Goal: Check status: Check status

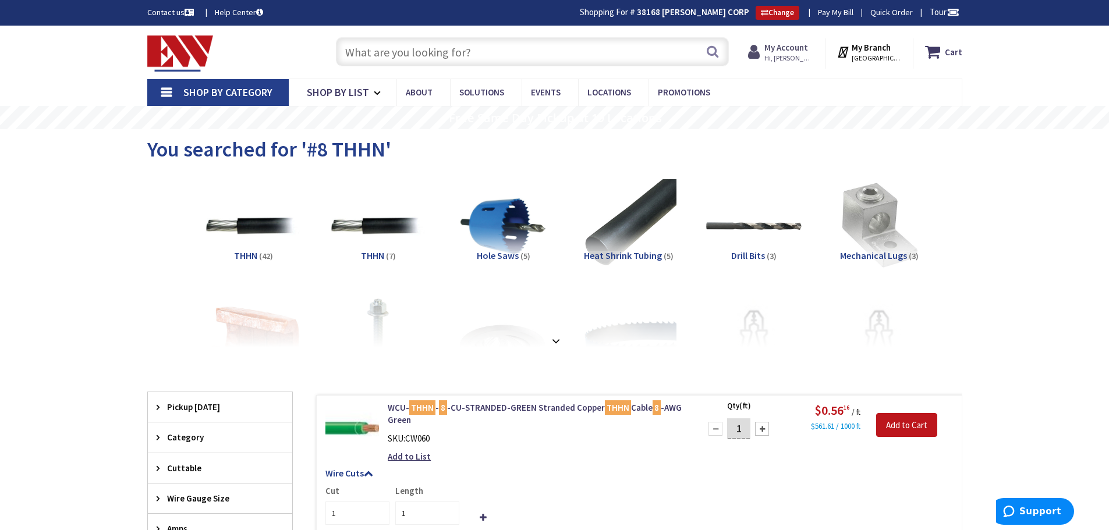
click at [787, 59] on span "Hi, [PERSON_NAME]" at bounding box center [788, 58] width 49 height 9
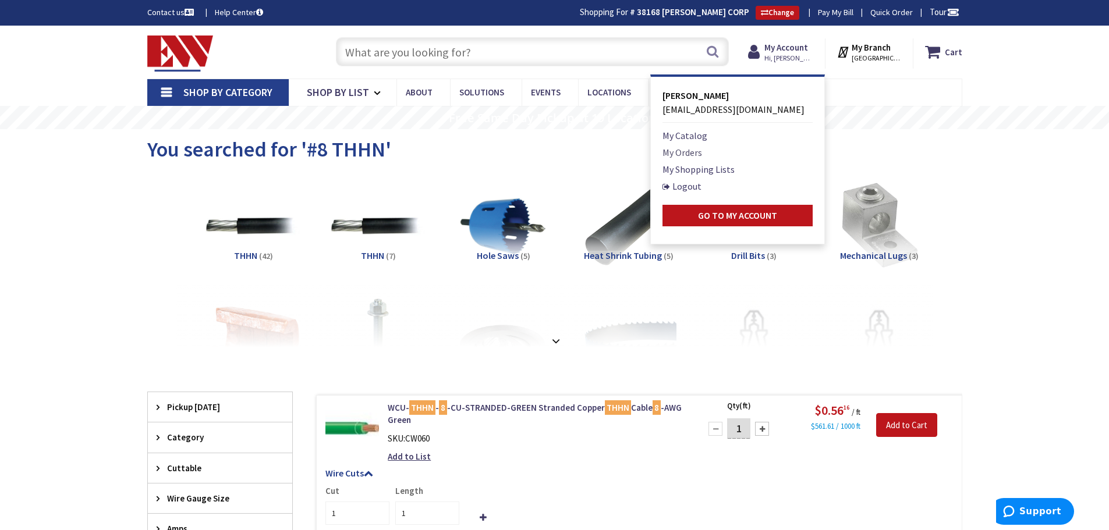
click at [700, 153] on link "My Orders" at bounding box center [683, 153] width 40 height 14
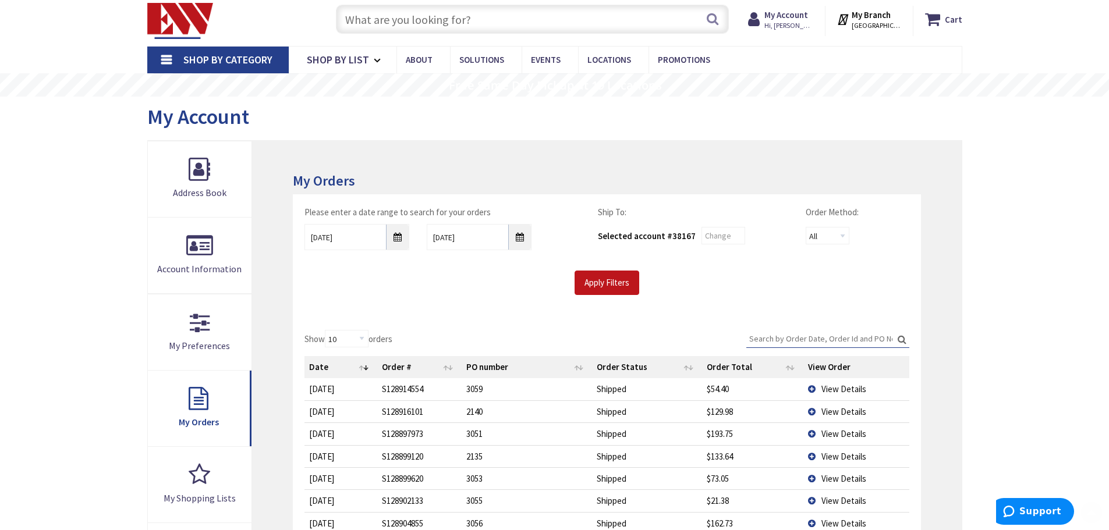
scroll to position [116, 0]
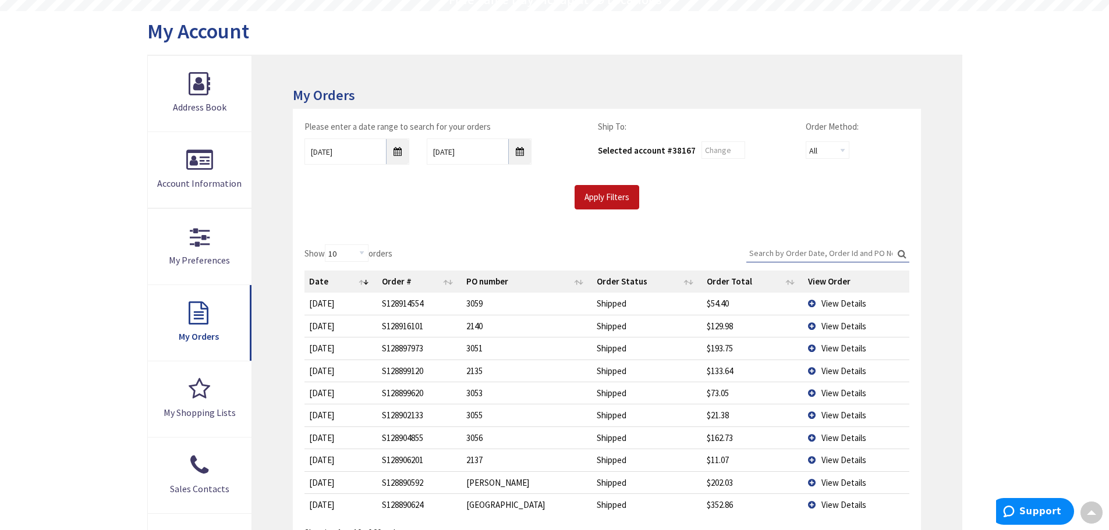
type input "[GEOGRAPHIC_DATA], [GEOGRAPHIC_DATA]"
drag, startPoint x: 847, startPoint y: 484, endPoint x: 830, endPoint y: 485, distance: 17.5
click at [846, 484] on span "View Details" at bounding box center [843, 482] width 45 height 11
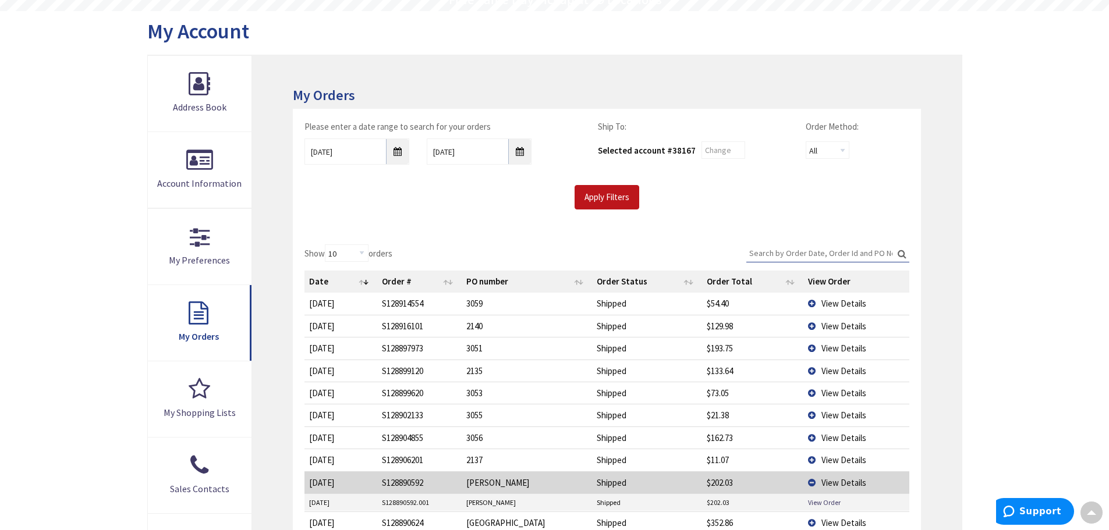
click at [806, 502] on td "View Order" at bounding box center [856, 502] width 106 height 17
click at [819, 504] on link "View Order" at bounding box center [824, 503] width 33 height 10
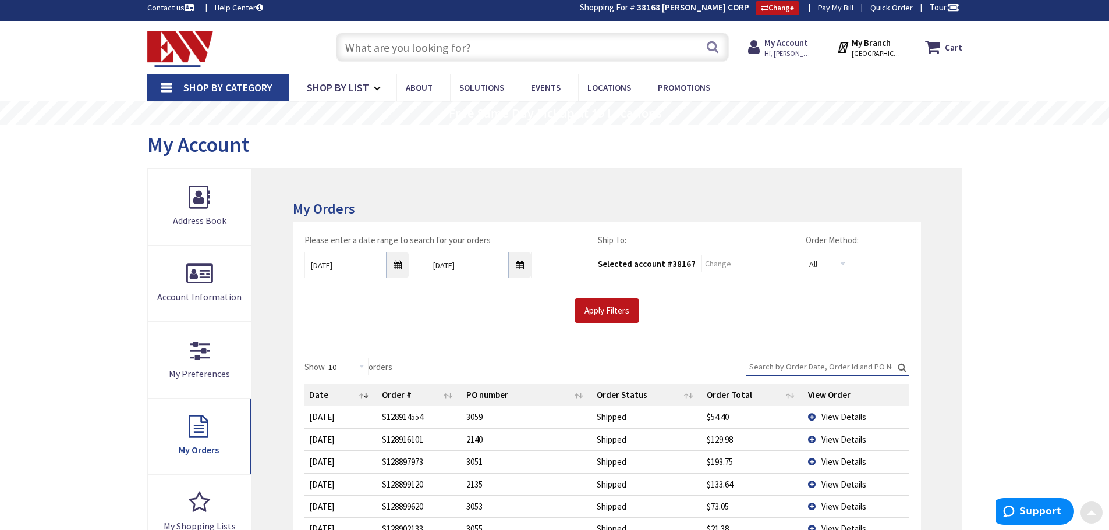
scroll to position [0, 0]
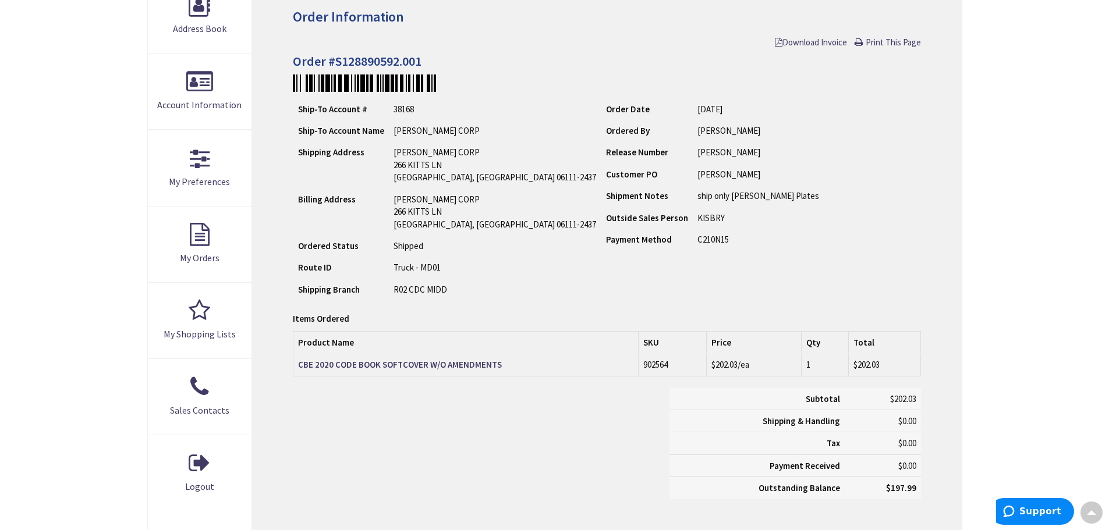
scroll to position [176, 0]
